Goal: Unclear: Unclear

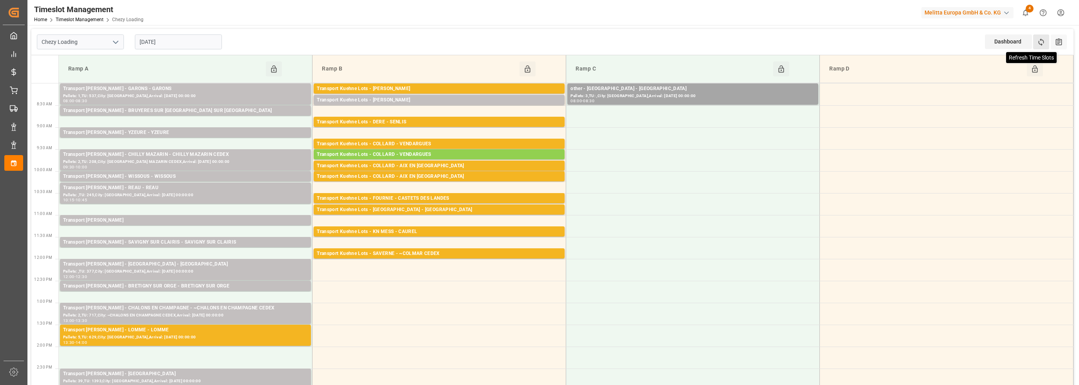
click at [1040, 46] on icon at bounding box center [1041, 42] width 8 height 8
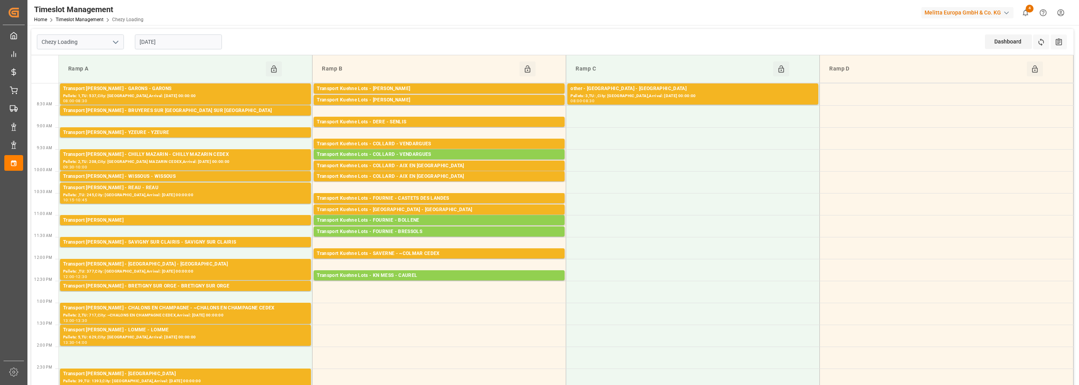
click at [161, 40] on input "[DATE]" at bounding box center [178, 41] width 87 height 15
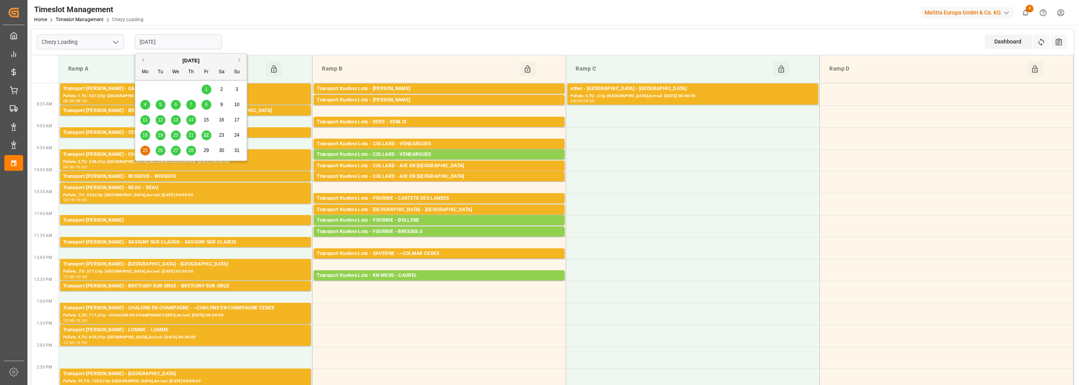
click at [204, 136] on span "22" at bounding box center [205, 135] width 5 height 5
type input "[DATE]"
